Goal: Transaction & Acquisition: Obtain resource

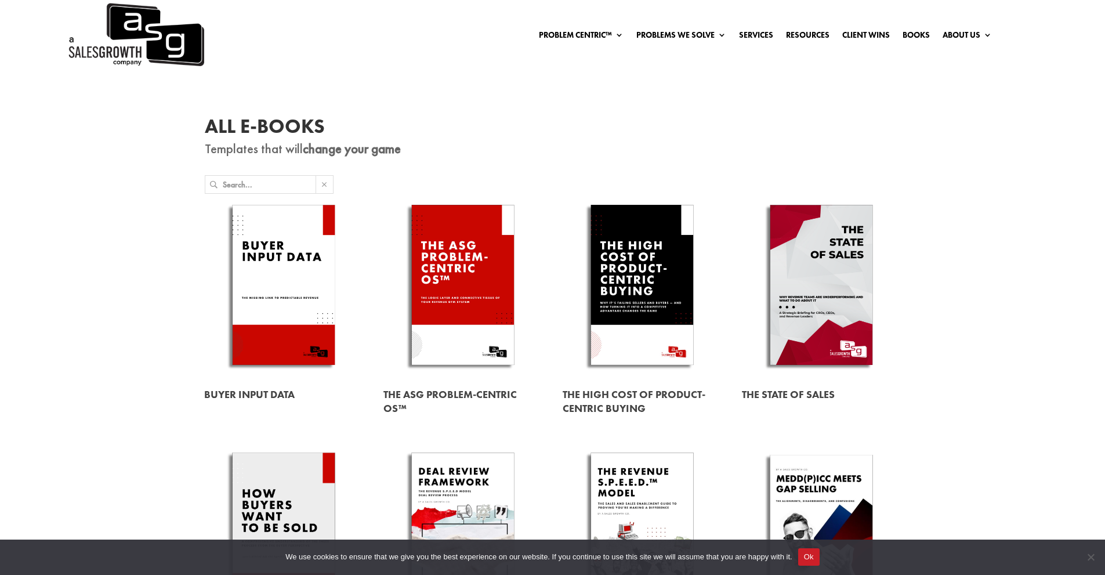
click at [298, 187] on input "text" at bounding box center [269, 184] width 93 height 17
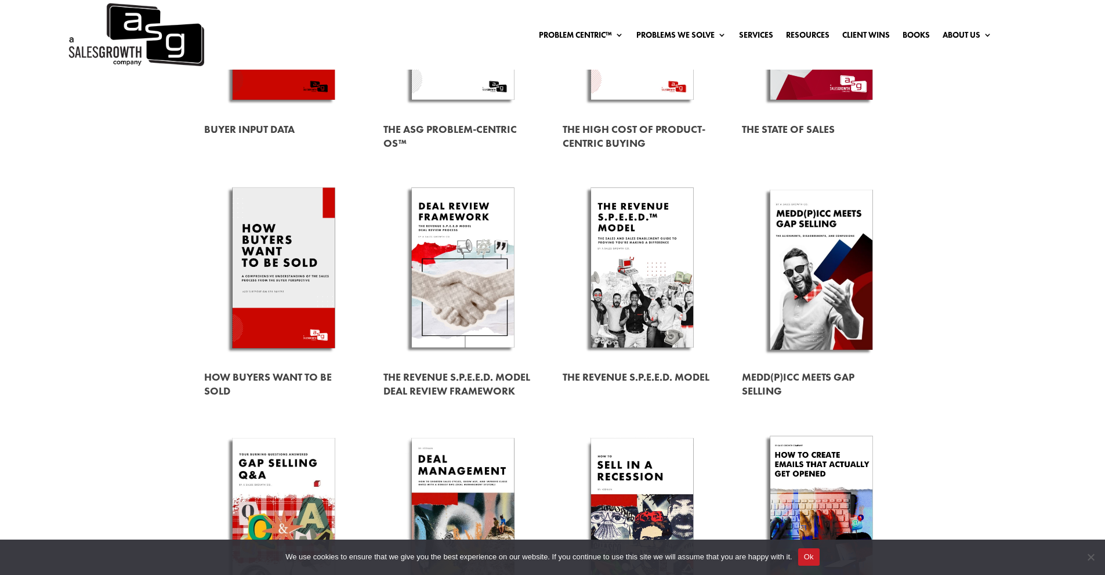
scroll to position [348, 0]
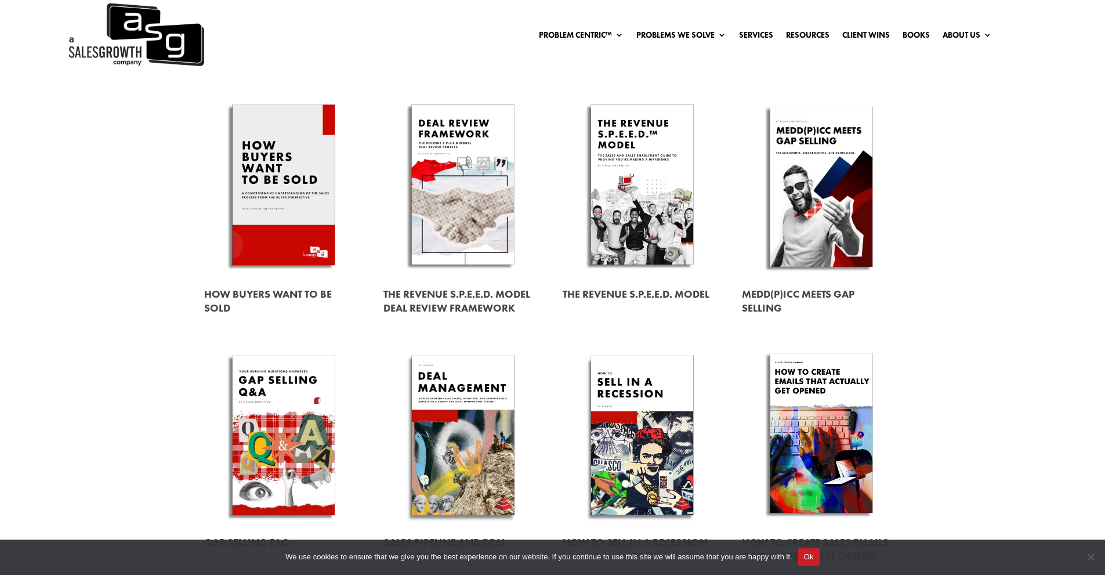
click at [301, 291] on link at bounding box center [283, 301] width 159 height 46
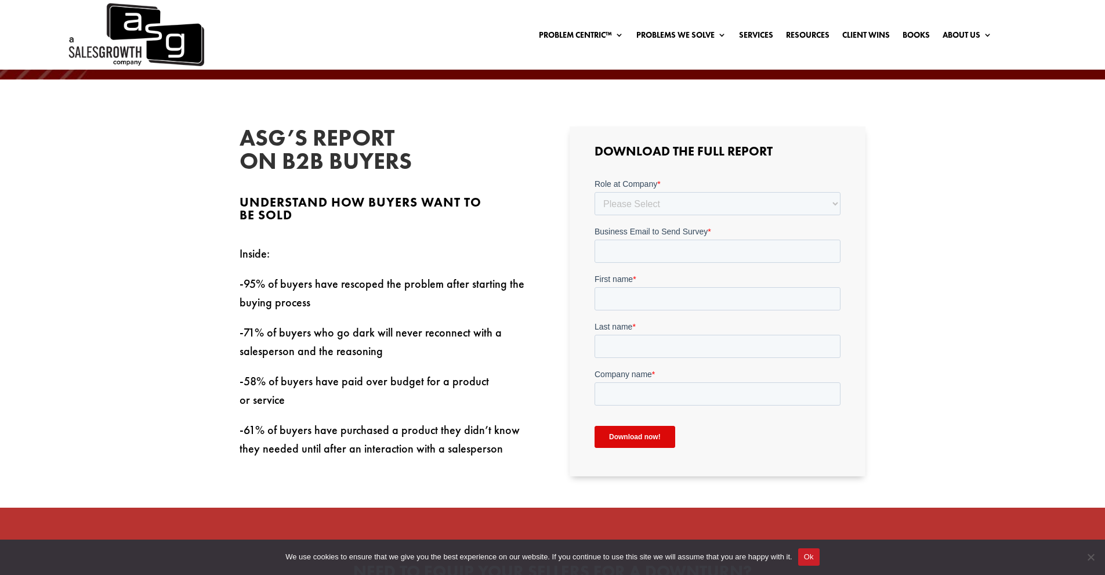
scroll to position [348, 0]
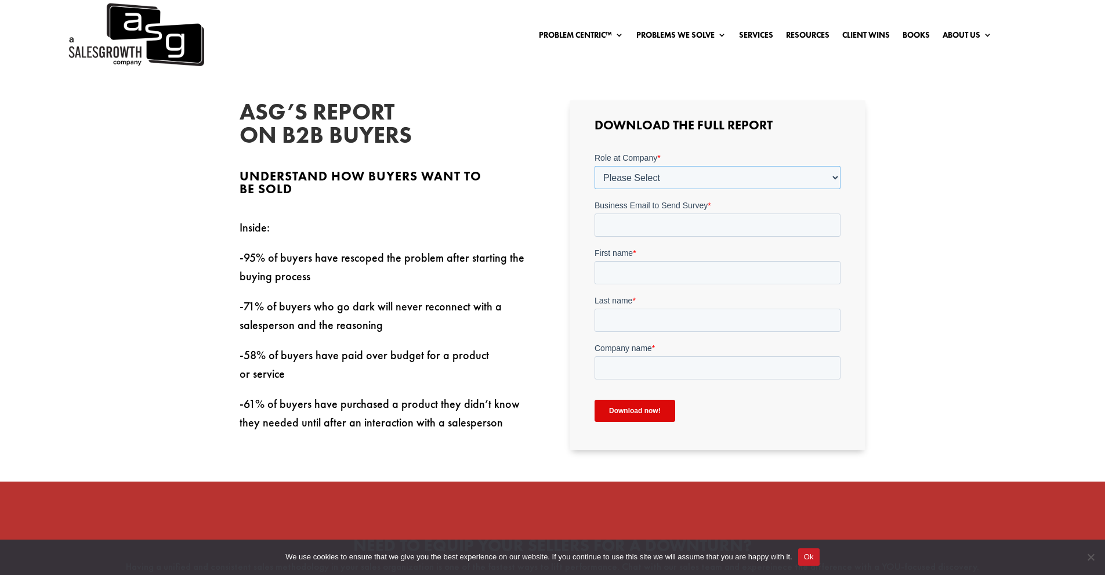
click at [646, 180] on select "Please Select C-Level (CRO, CSO, etc) Senior Leadership (VP of Sales, VP of Ena…" at bounding box center [718, 177] width 246 height 23
click at [595, 166] on select "Please Select C-Level (CRO, CSO, etc) Senior Leadership (VP of Sales, VP of Ena…" at bounding box center [718, 177] width 246 height 23
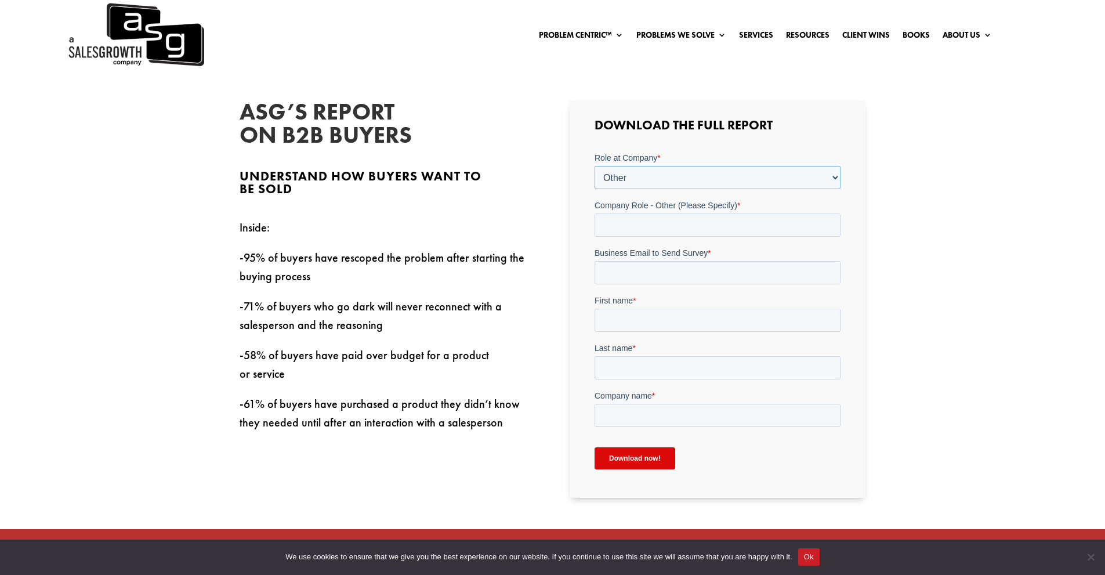
click at [667, 171] on select "Please Select C-Level (CRO, CSO, etc) Senior Leadership (VP of Sales, VP of Ena…" at bounding box center [718, 177] width 246 height 23
select select "C-Level (CRO, CSO, etc)"
click at [595, 166] on select "Please Select C-Level (CRO, CSO, etc) Senior Leadership (VP of Sales, VP of Ena…" at bounding box center [718, 177] width 246 height 23
click at [664, 222] on select "Please Select Just Me 1-9 [PHONE_NUMBER] [PHONE_NUMBER]+" at bounding box center [718, 224] width 246 height 23
select select "Just Me"
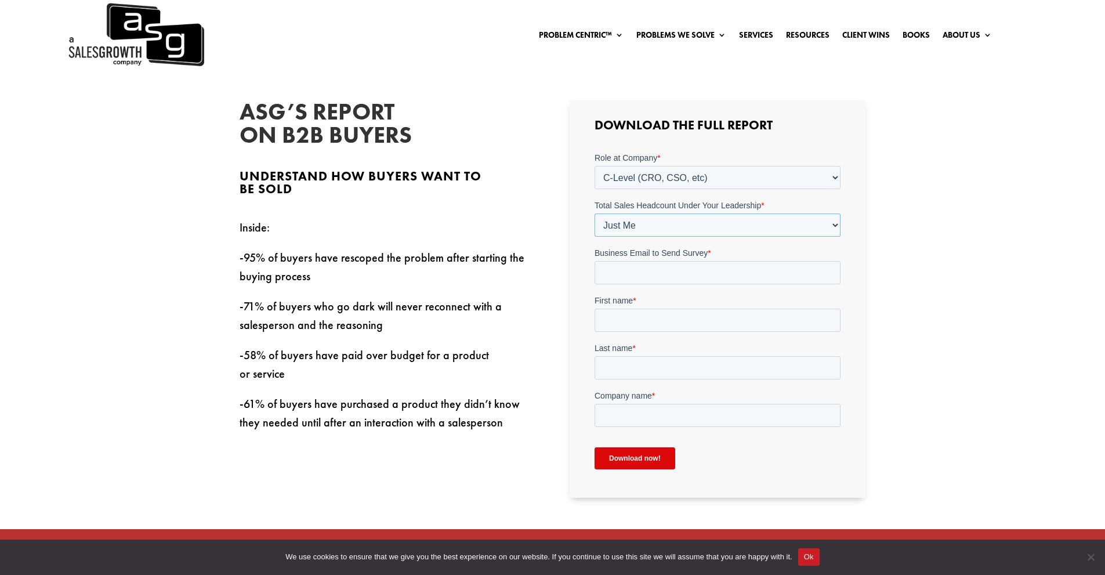
click at [595, 213] on select "Please Select Just Me 1-9 [PHONE_NUMBER] [PHONE_NUMBER]+" at bounding box center [718, 224] width 246 height 23
click at [650, 270] on input "Business Email to Send Survey *" at bounding box center [718, 272] width 246 height 23
type input "[EMAIL_ADDRESS][DOMAIN_NAME]"
click at [653, 328] on input "First name *" at bounding box center [718, 320] width 246 height 23
type input "[PERSON_NAME]"
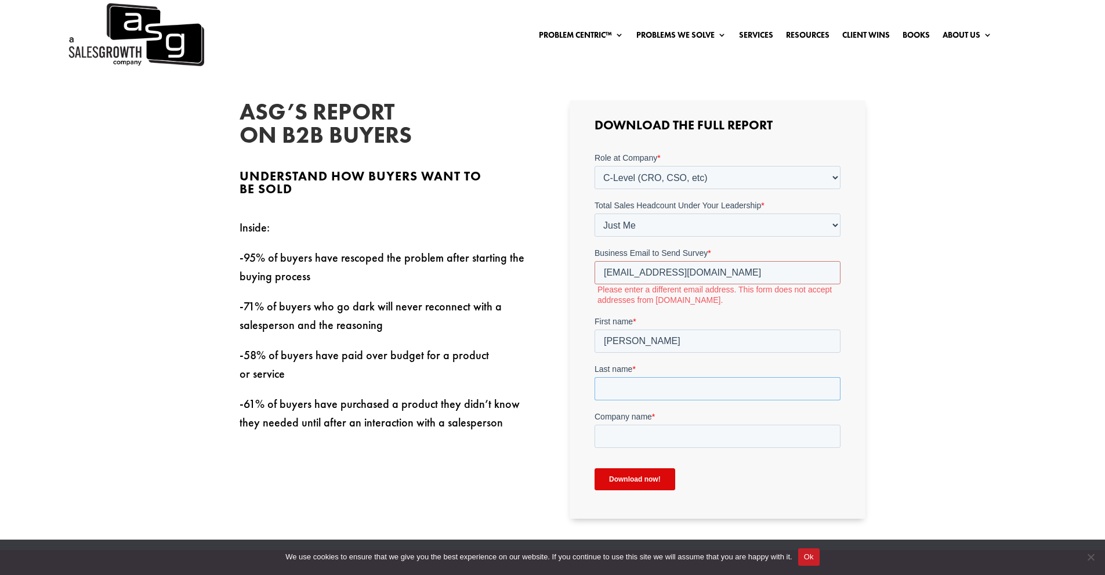
click at [657, 377] on input "Last name *" at bounding box center [718, 388] width 246 height 23
type input "[PERSON_NAME]"
drag, startPoint x: 729, startPoint y: 269, endPoint x: 558, endPoint y: 262, distance: 171.3
click at [595, 262] on html "Role at Company * Please Select C-Level (CRO, CSO, etc) Senior Leadership (VP o…" at bounding box center [718, 331] width 246 height 358
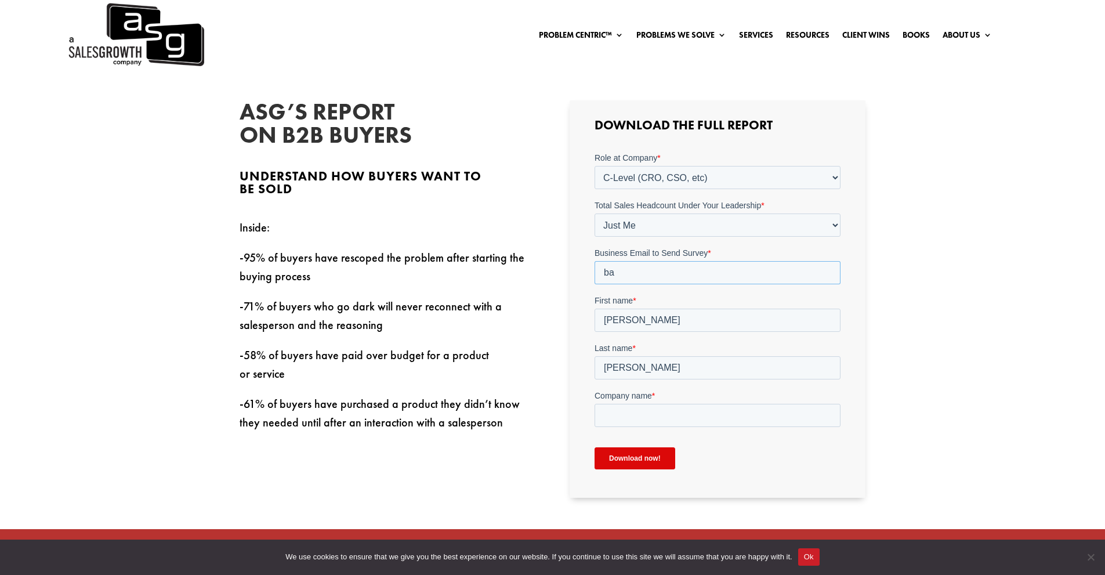
type input "b"
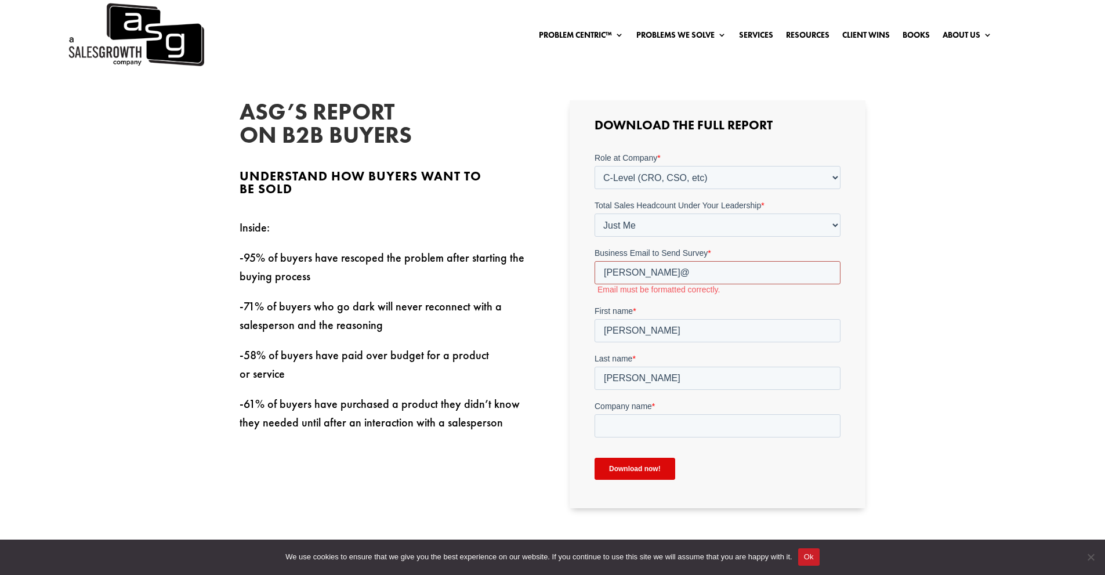
type input "[PERSON_NAME][EMAIL_ADDRESS][DOMAIN_NAME]"
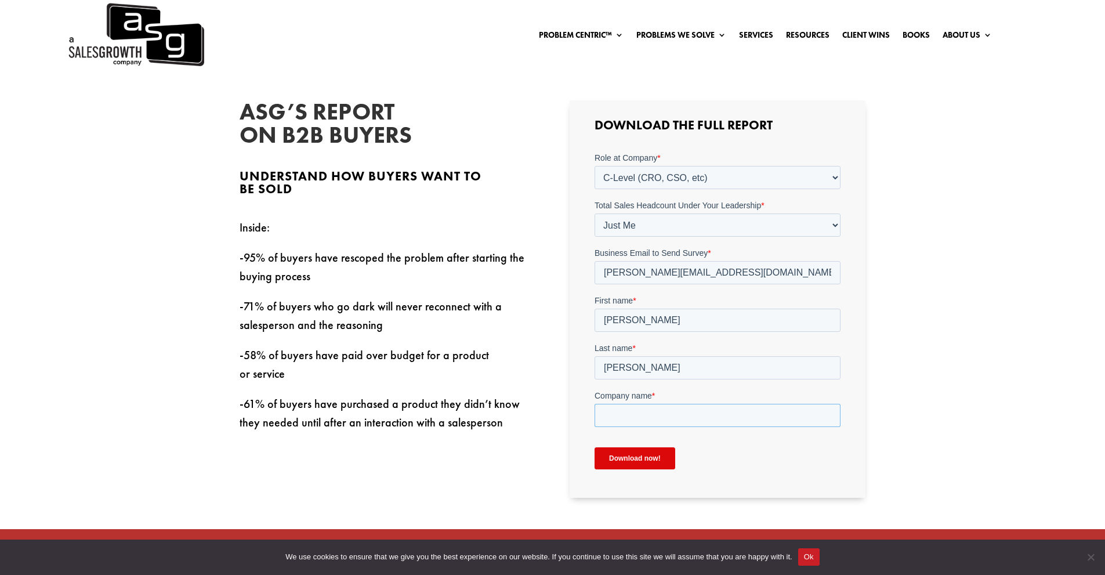
click at [659, 414] on input "Company name *" at bounding box center [718, 415] width 246 height 23
type input "914 Enterprises"
click at [652, 460] on input "Download now!" at bounding box center [635, 458] width 81 height 22
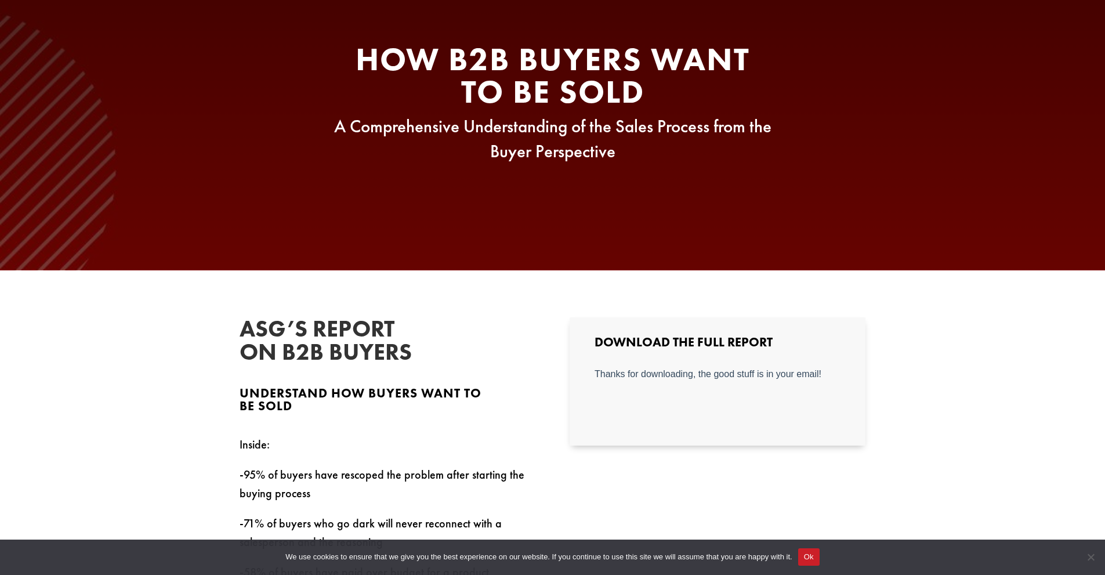
scroll to position [0, 0]
